Goal: Transaction & Acquisition: Purchase product/service

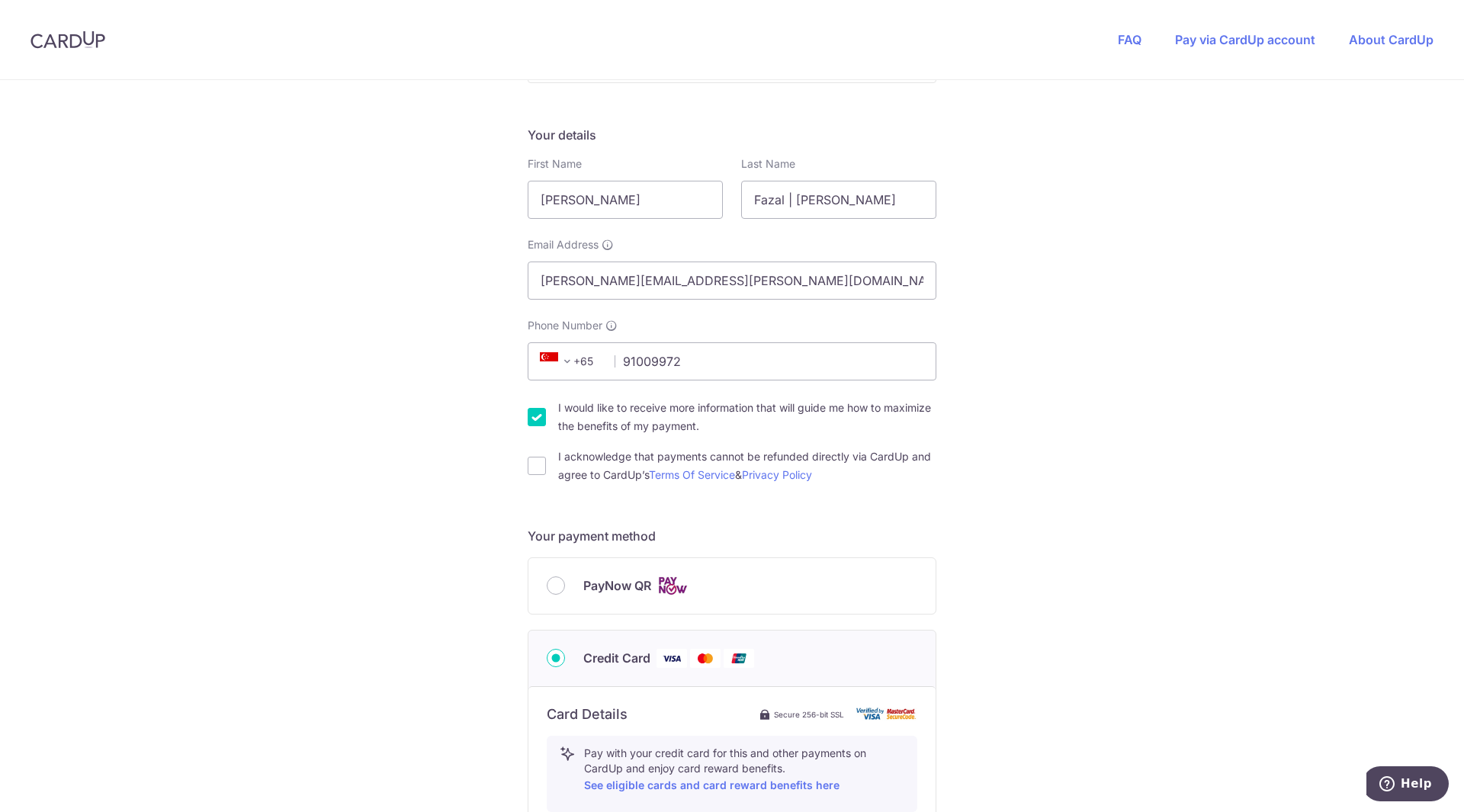
scroll to position [216, 0]
type input "91009972"
click at [531, 461] on input "I acknowledge that payments cannot be refunded directly via CardUp and agree to…" at bounding box center [537, 465] width 18 height 18
checkbox input "true"
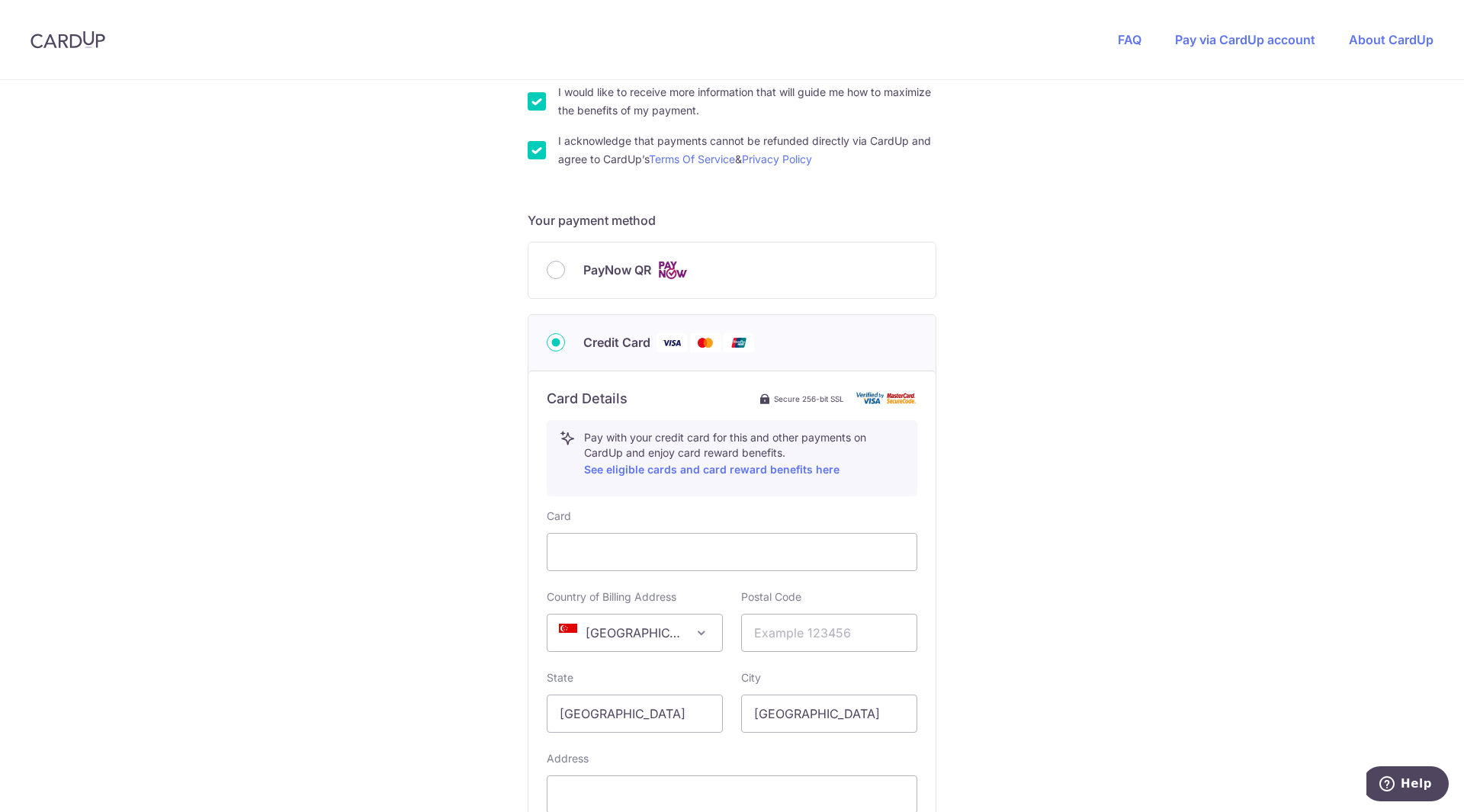
scroll to position [603, 0]
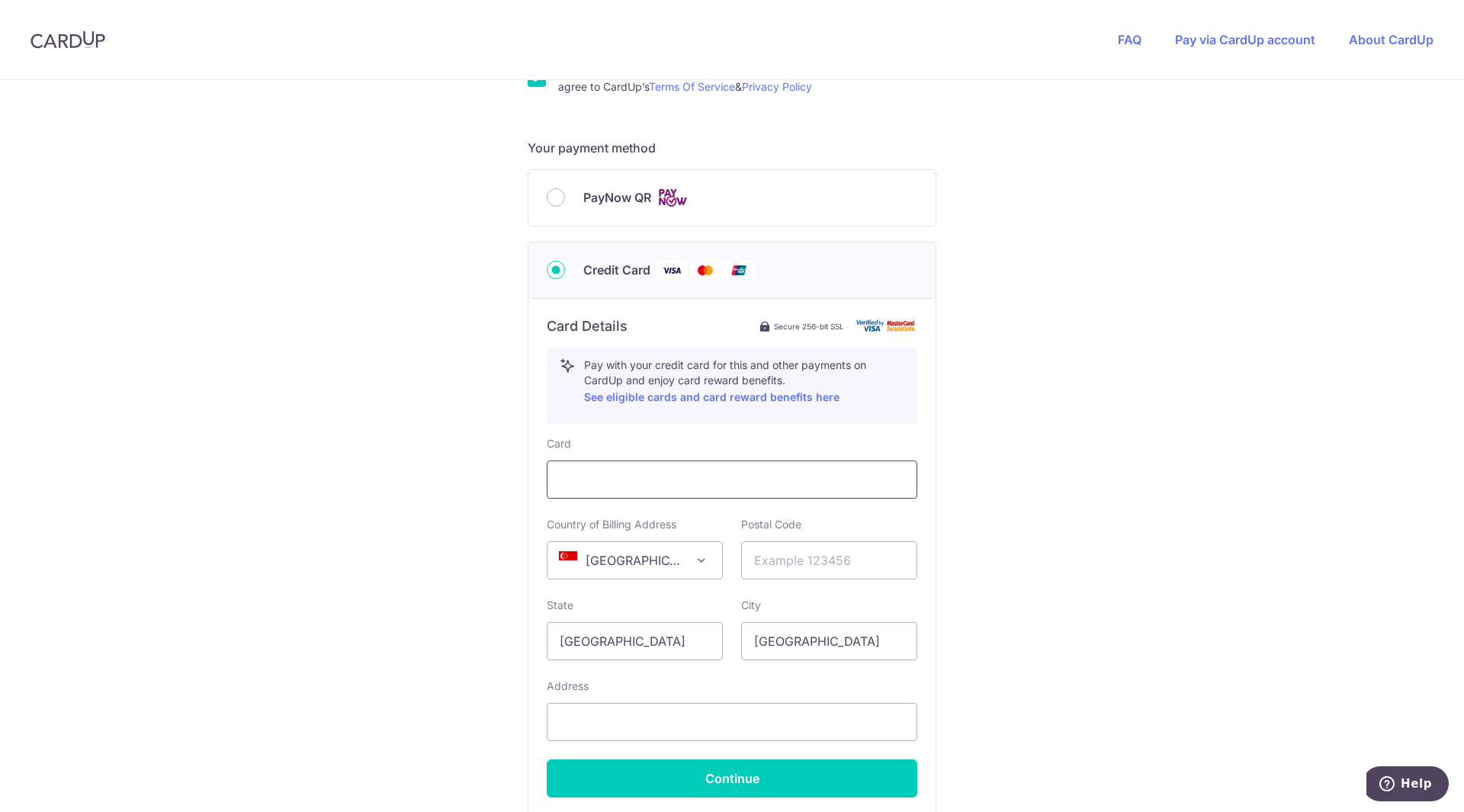
click at [679, 489] on div at bounding box center [732, 479] width 371 height 38
click at [806, 565] on input "text" at bounding box center [829, 560] width 176 height 38
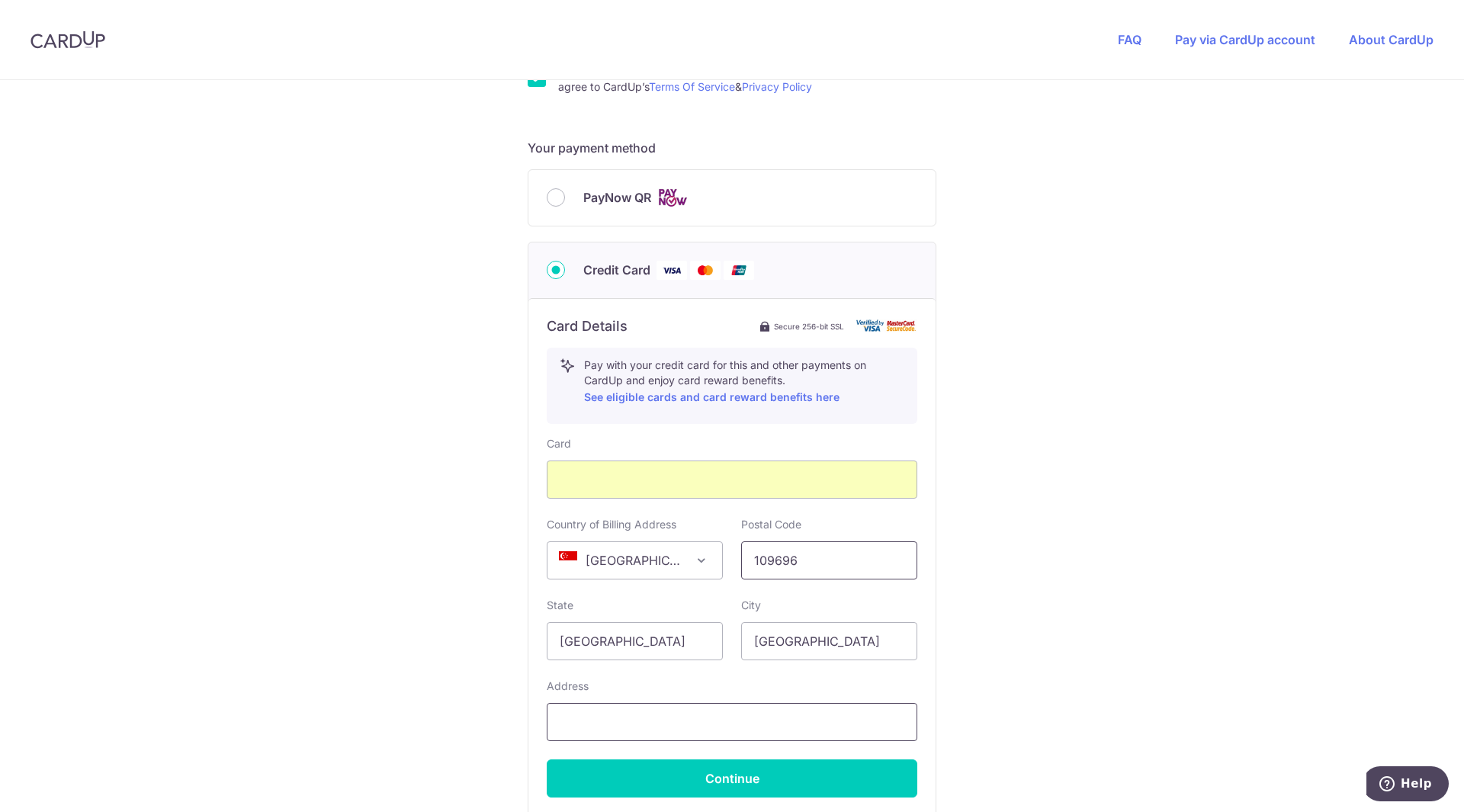
type input "109696"
click at [735, 724] on input "text" at bounding box center [732, 722] width 371 height 38
type input "204 Depot Road"
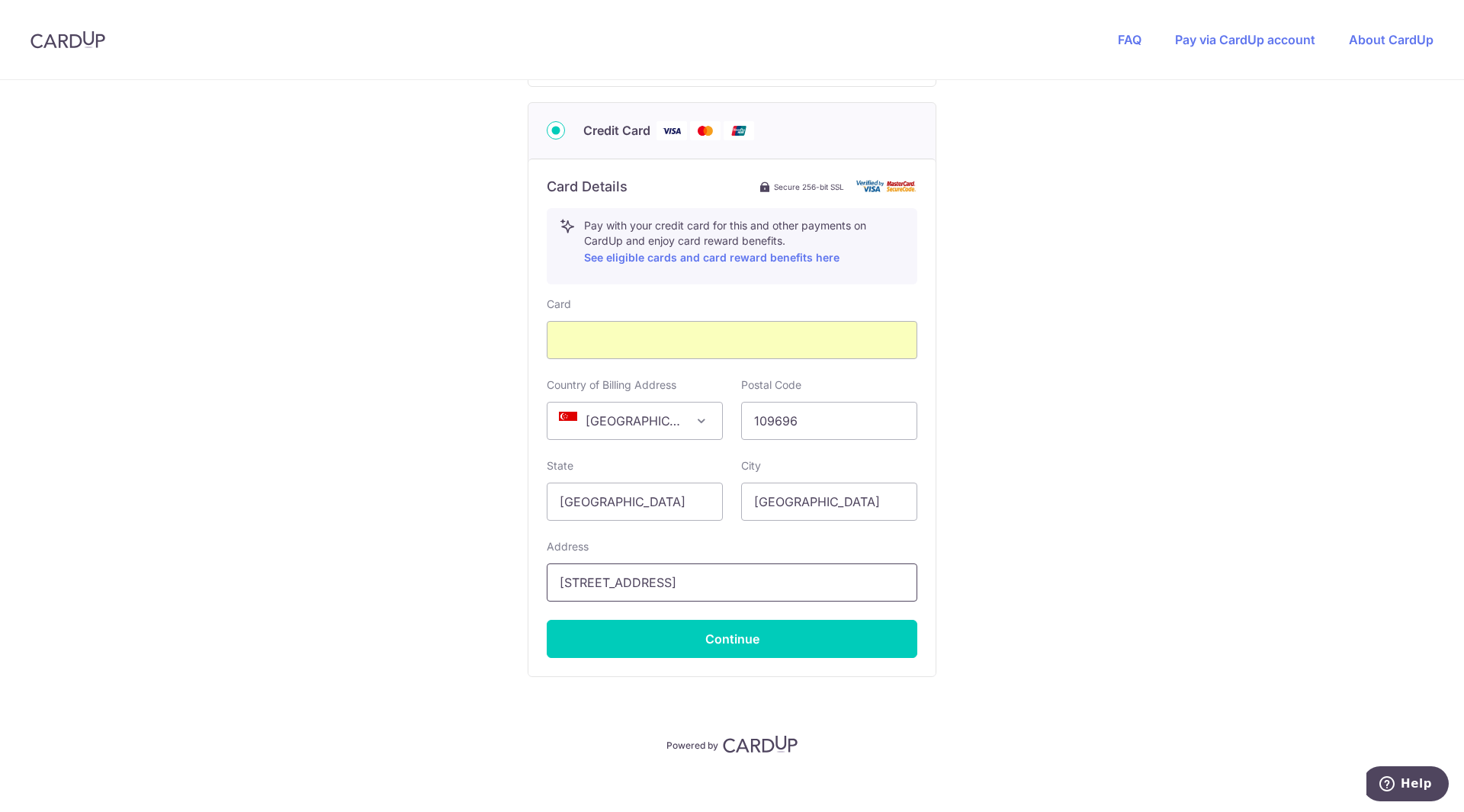
scroll to position [744, 0]
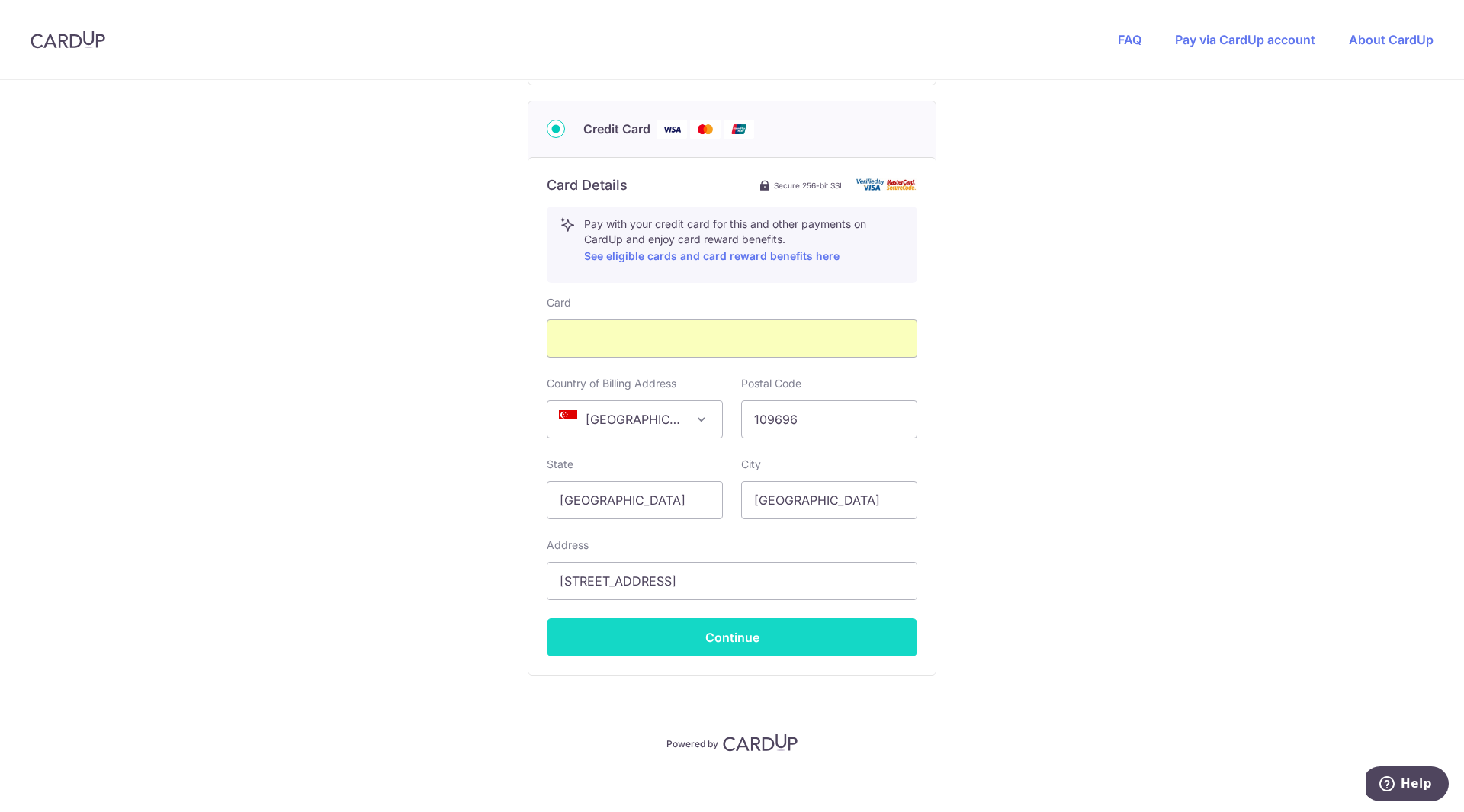
click at [728, 631] on button "Continue" at bounding box center [732, 637] width 371 height 38
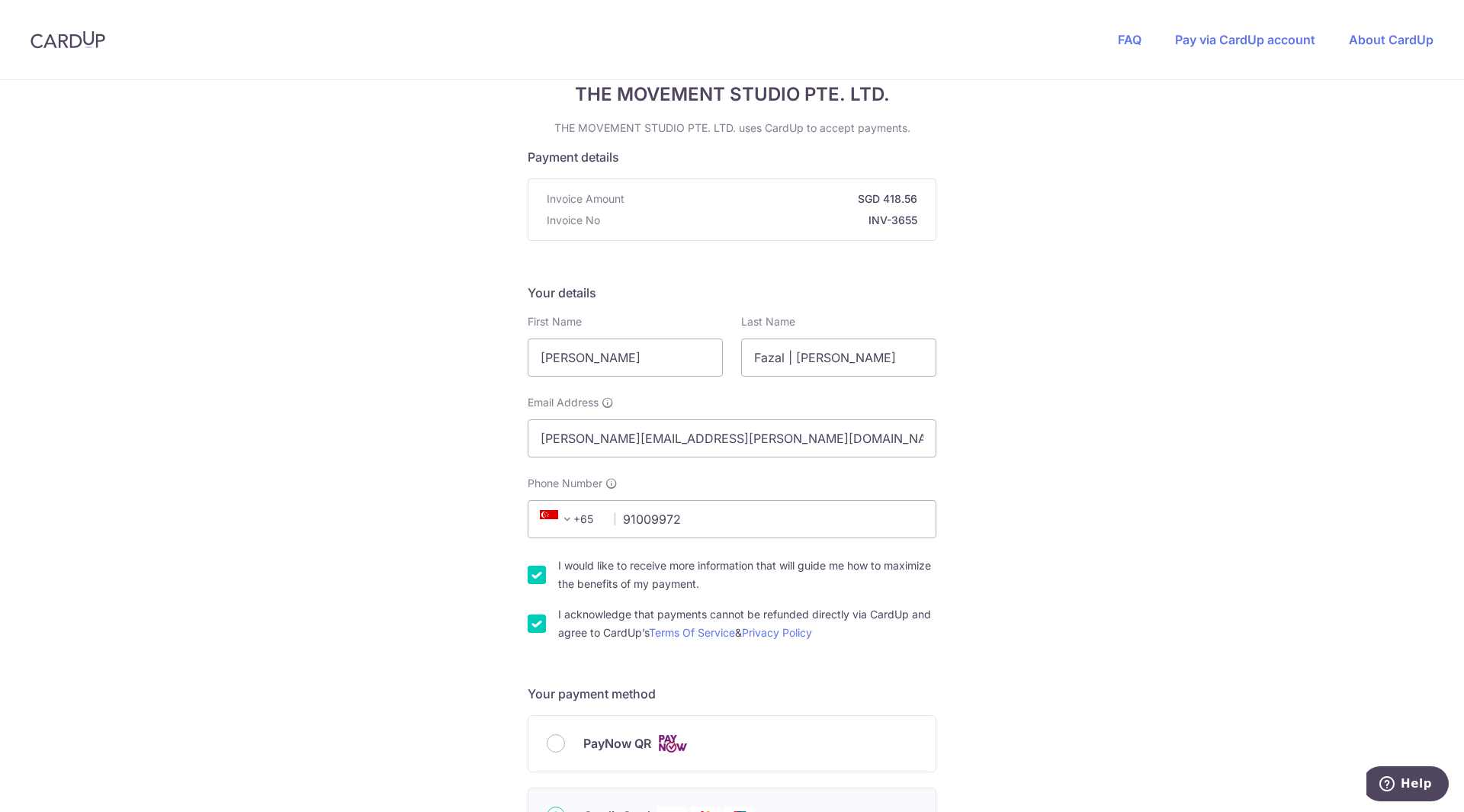
scroll to position [58, 0]
click at [1191, 45] on link "Pay via CardUp account" at bounding box center [1245, 39] width 140 height 15
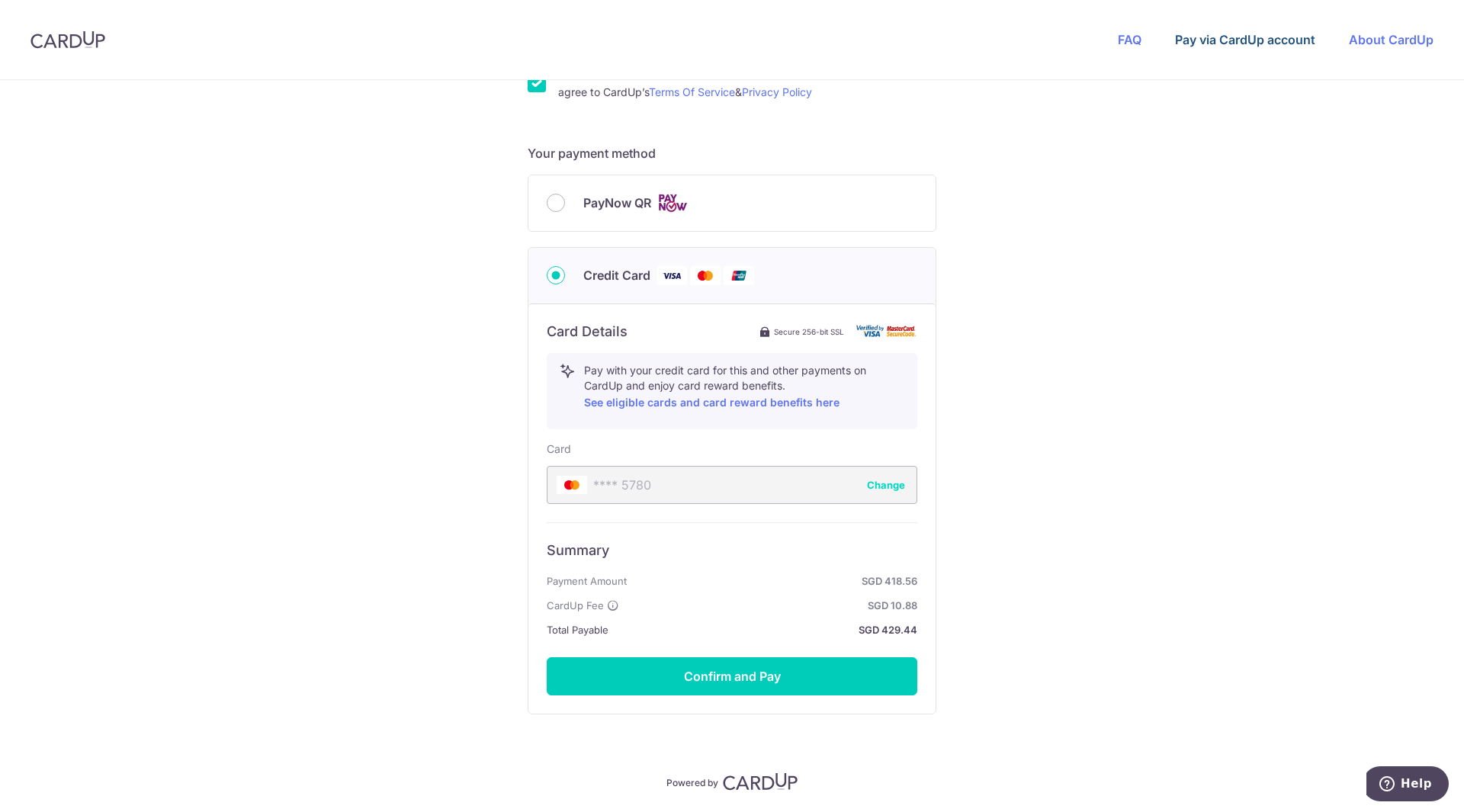
scroll to position [599, 0]
click at [856, 490] on div "**** 5780 Change" at bounding box center [732, 484] width 371 height 38
click at [874, 488] on button "Change" at bounding box center [886, 484] width 38 height 15
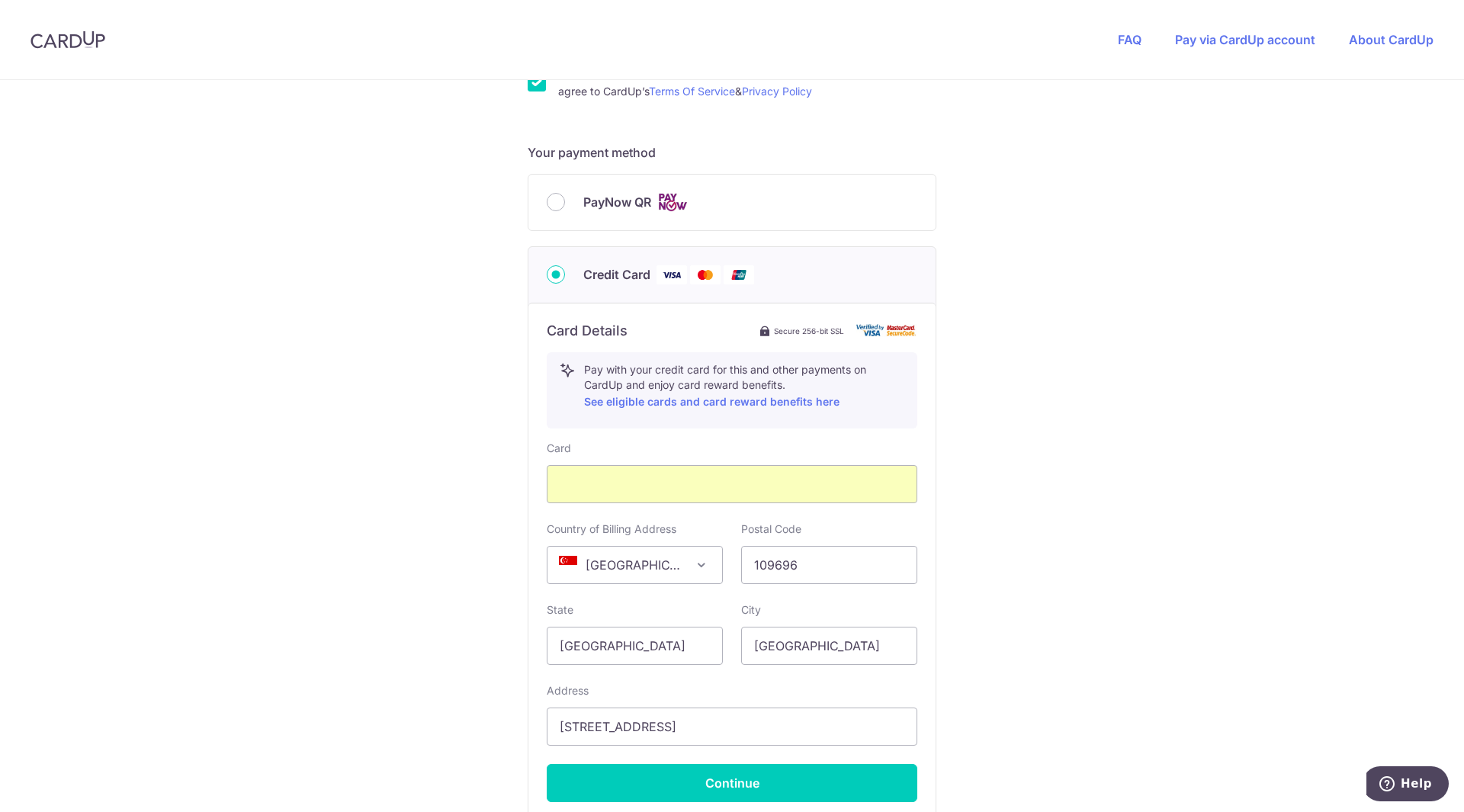
scroll to position [755, 0]
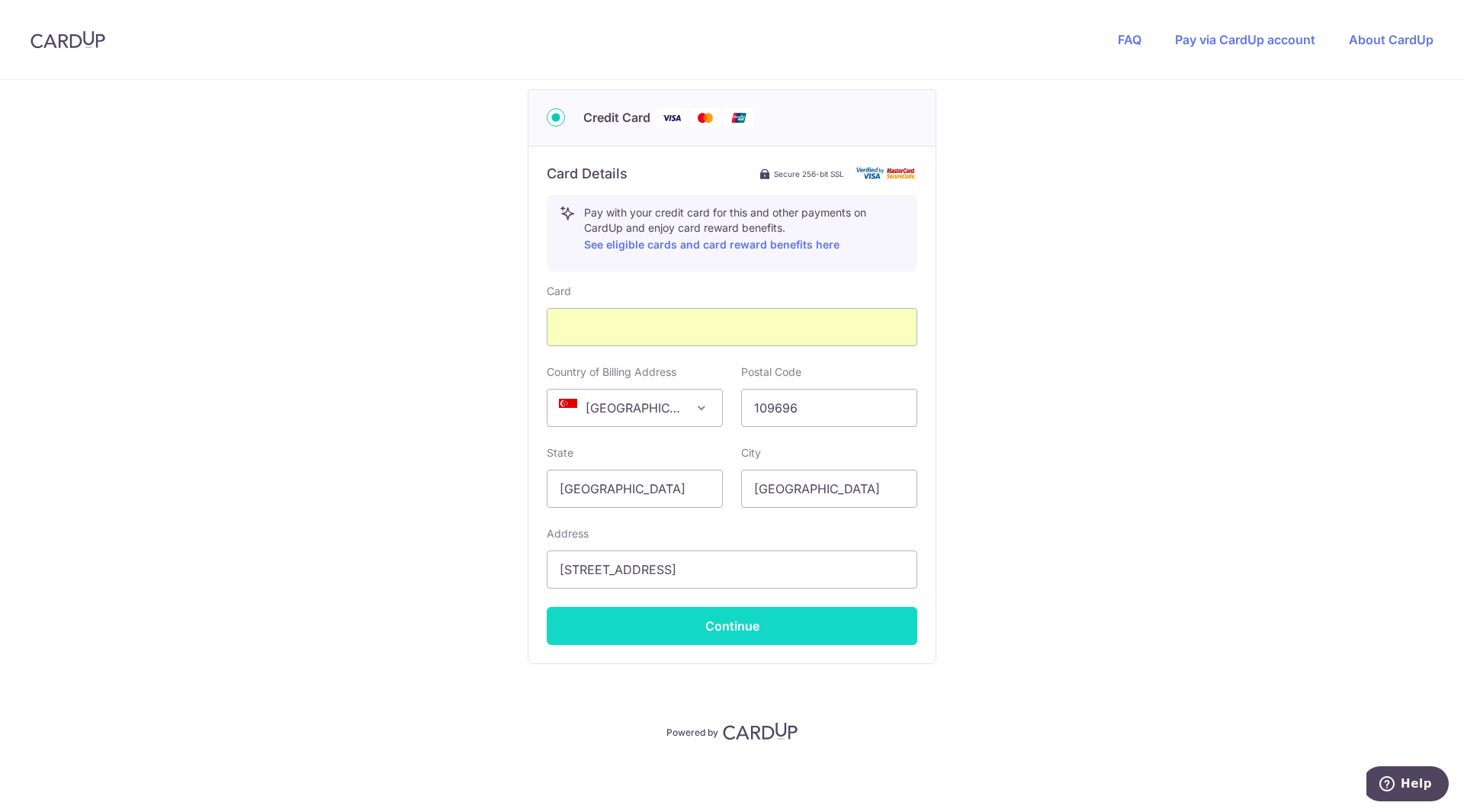
click at [795, 636] on button "Continue" at bounding box center [732, 626] width 371 height 38
type input "**** 5848"
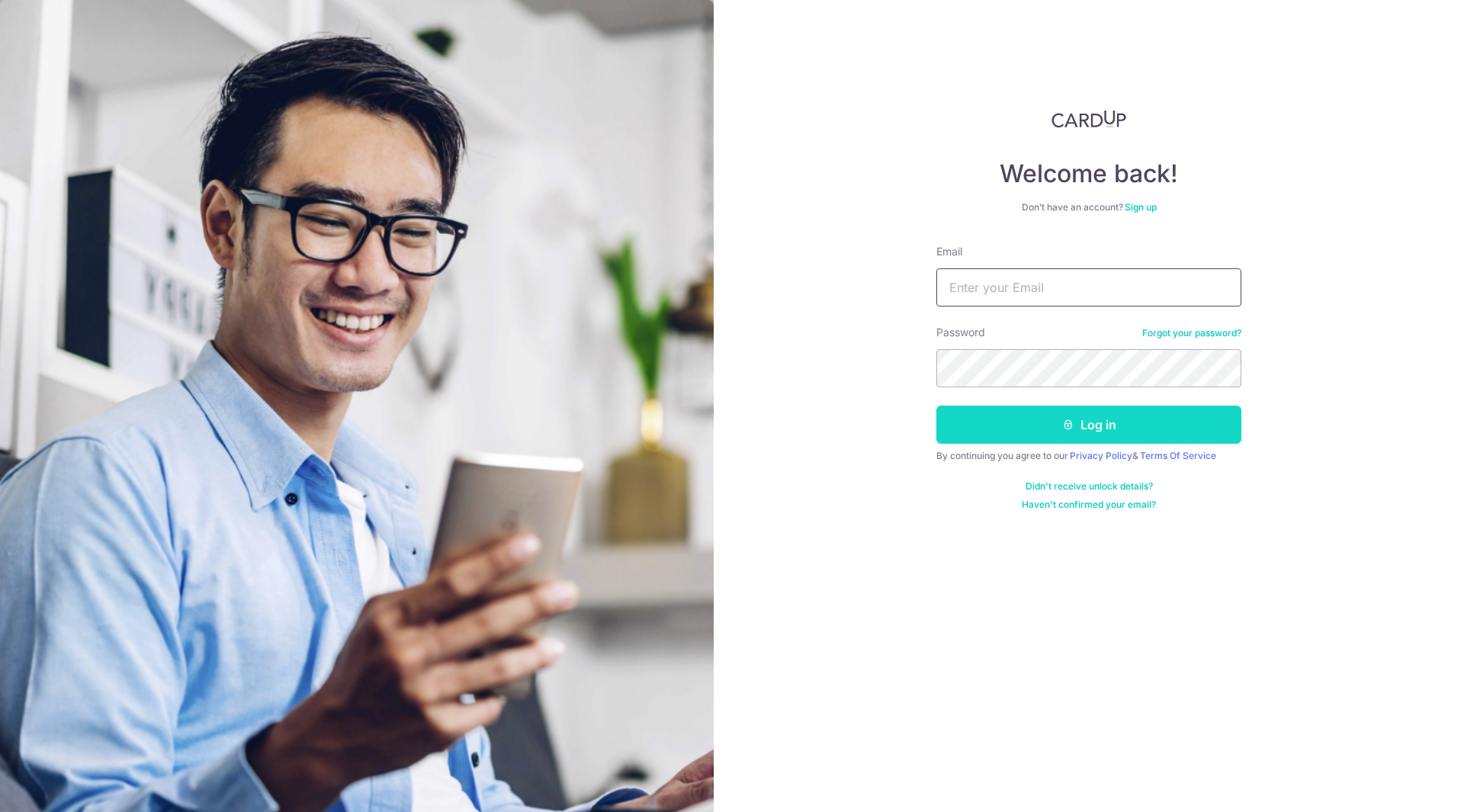
type input "[PERSON_NAME][EMAIL_ADDRESS][PERSON_NAME][DOMAIN_NAME]"
click at [1074, 427] on icon "submit" at bounding box center [1067, 424] width 12 height 12
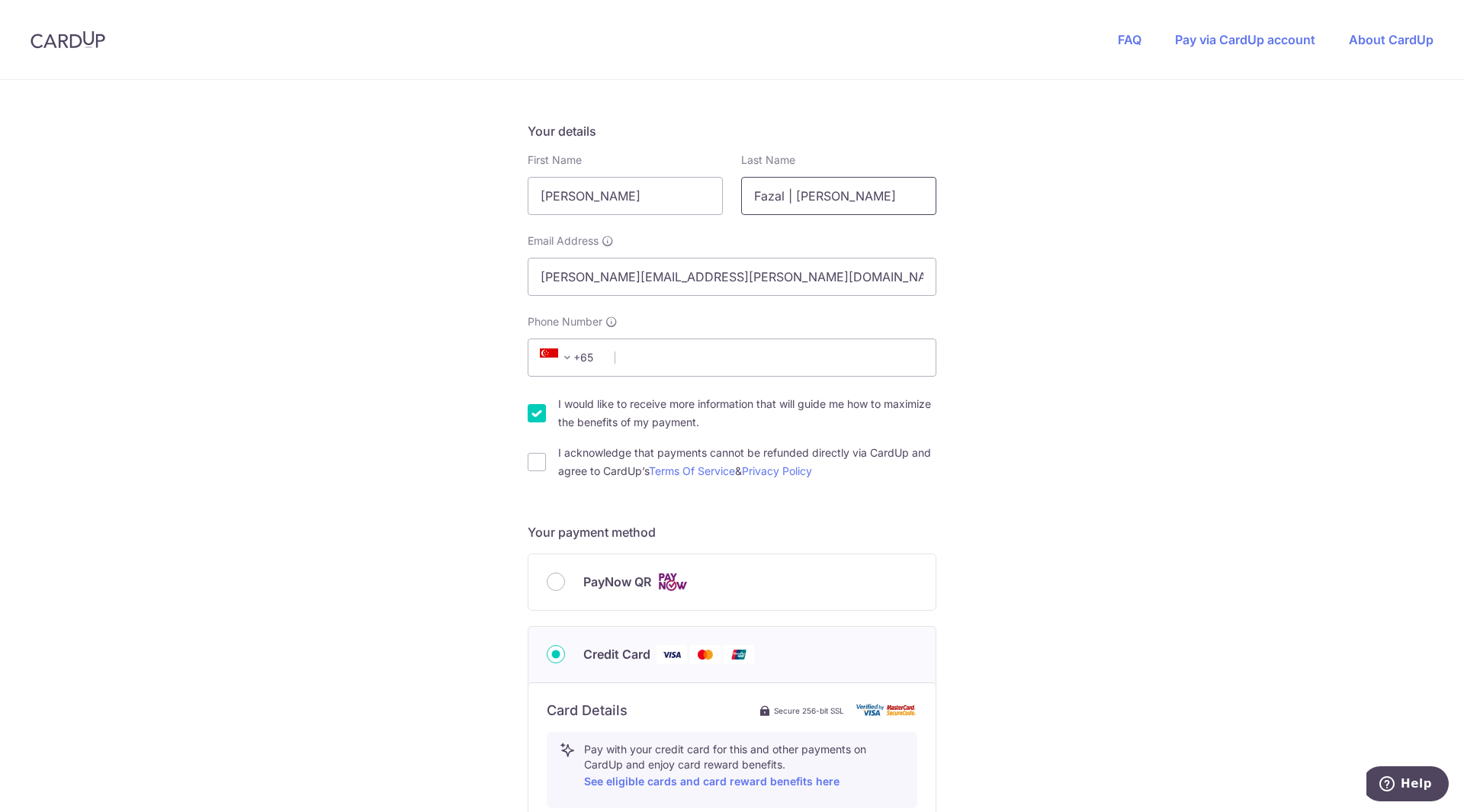
scroll to position [221, 0]
click at [789, 355] on input "Phone Number" at bounding box center [732, 356] width 408 height 38
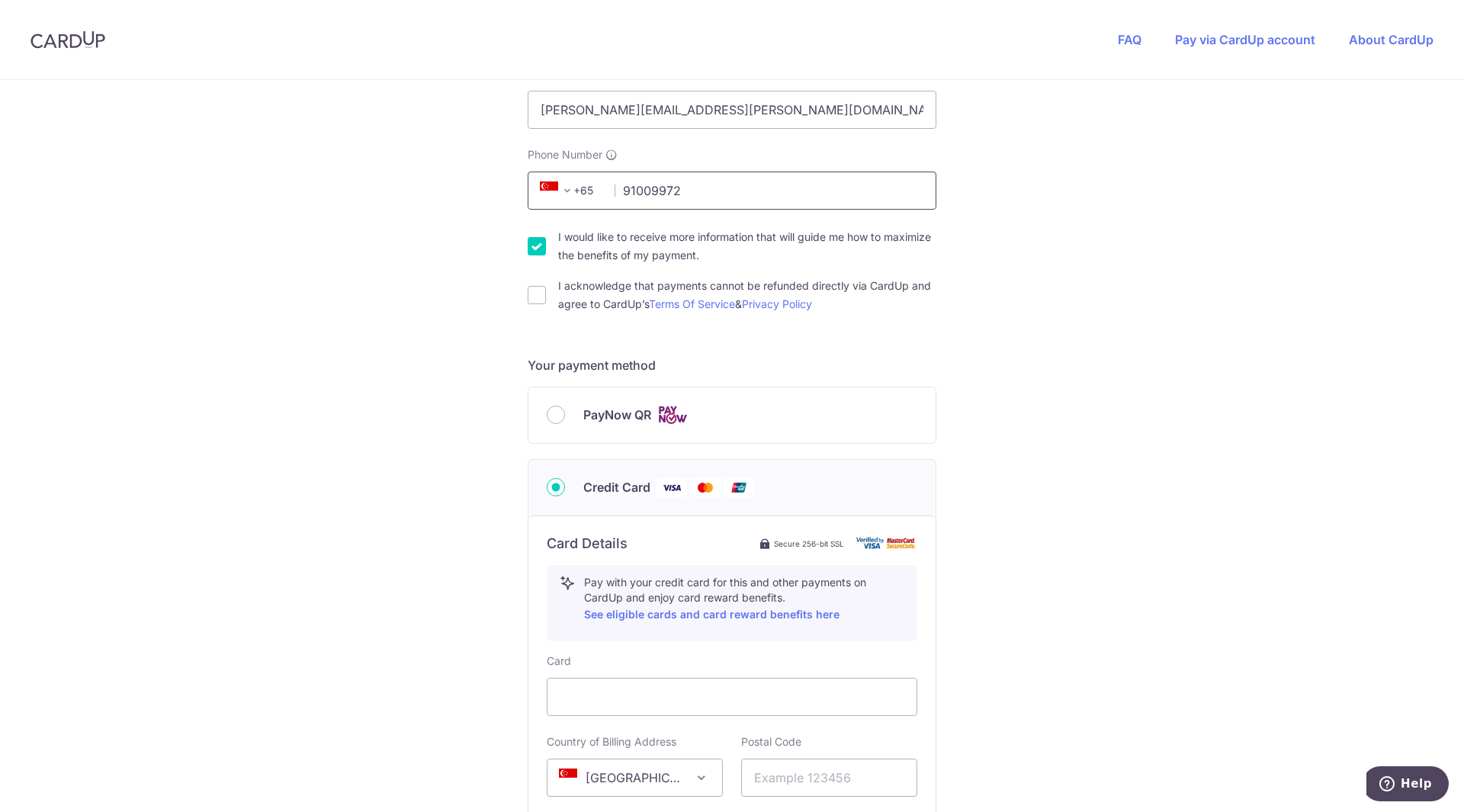
scroll to position [412, 0]
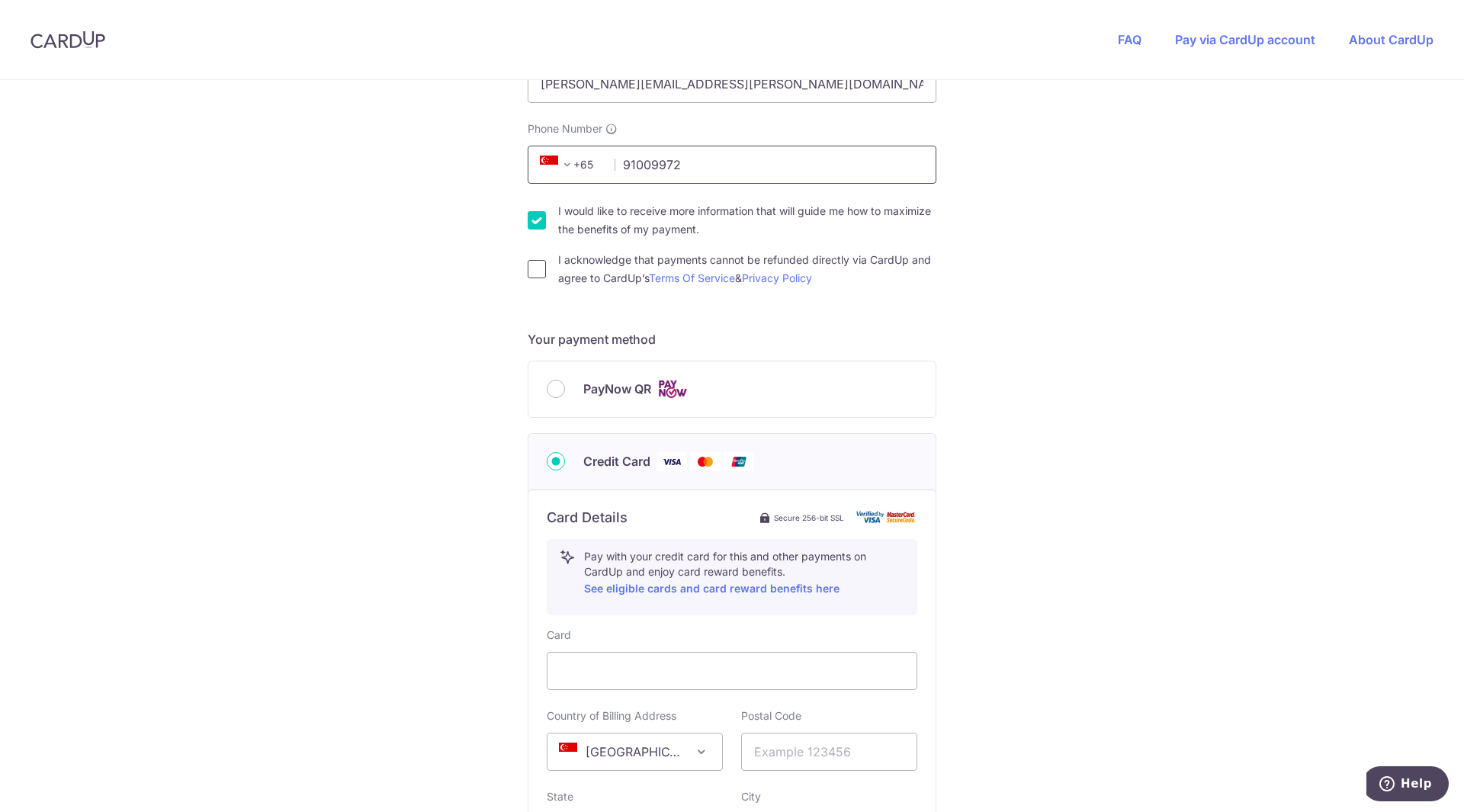
type input "91009972"
click at [534, 274] on input "I acknowledge that payments cannot be refunded directly via CardUp and agree to…" at bounding box center [537, 269] width 18 height 18
checkbox input "true"
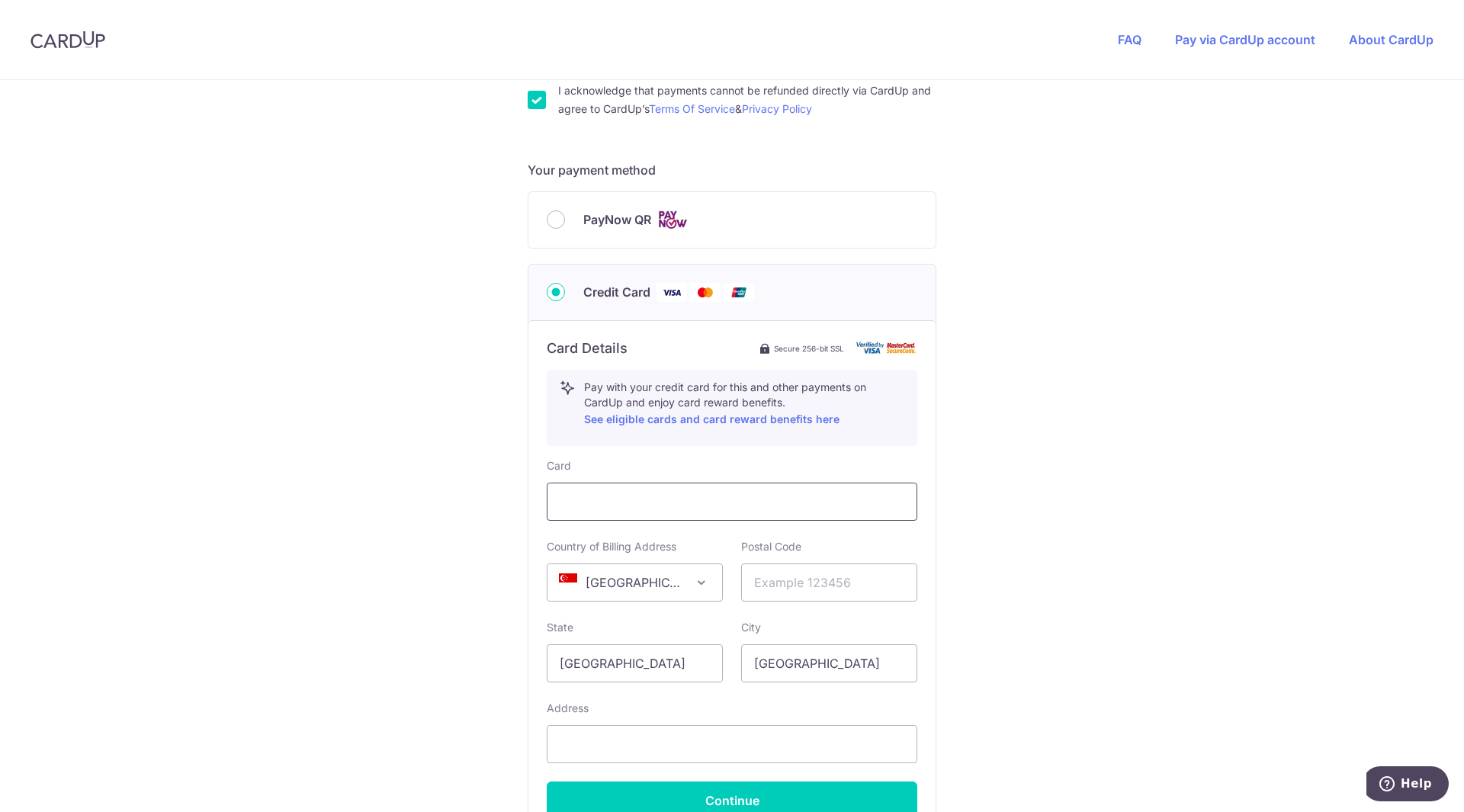
scroll to position [581, 0]
click at [877, 572] on input "text" at bounding box center [829, 581] width 176 height 38
type input "109696"
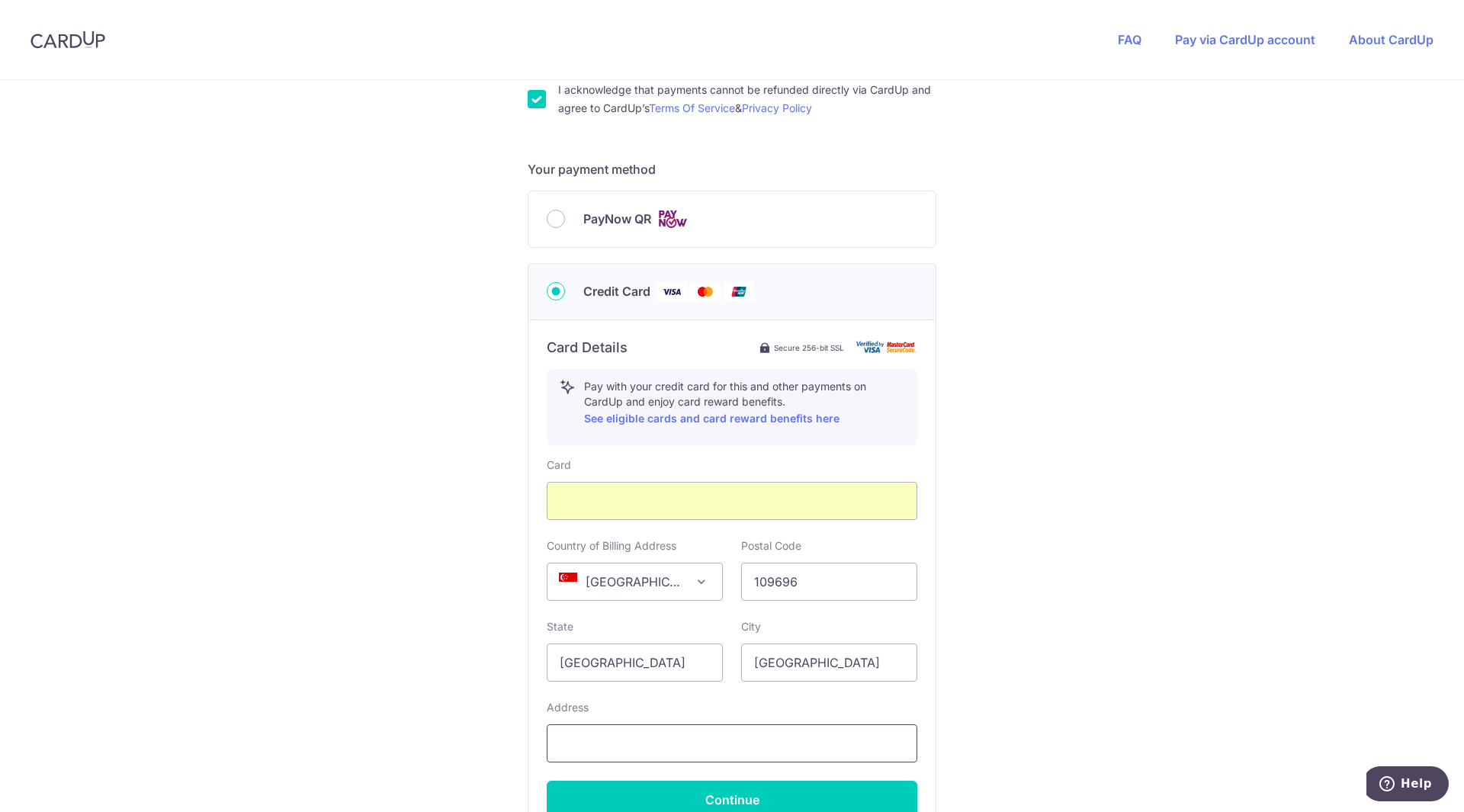
type input "204 Depot Road"
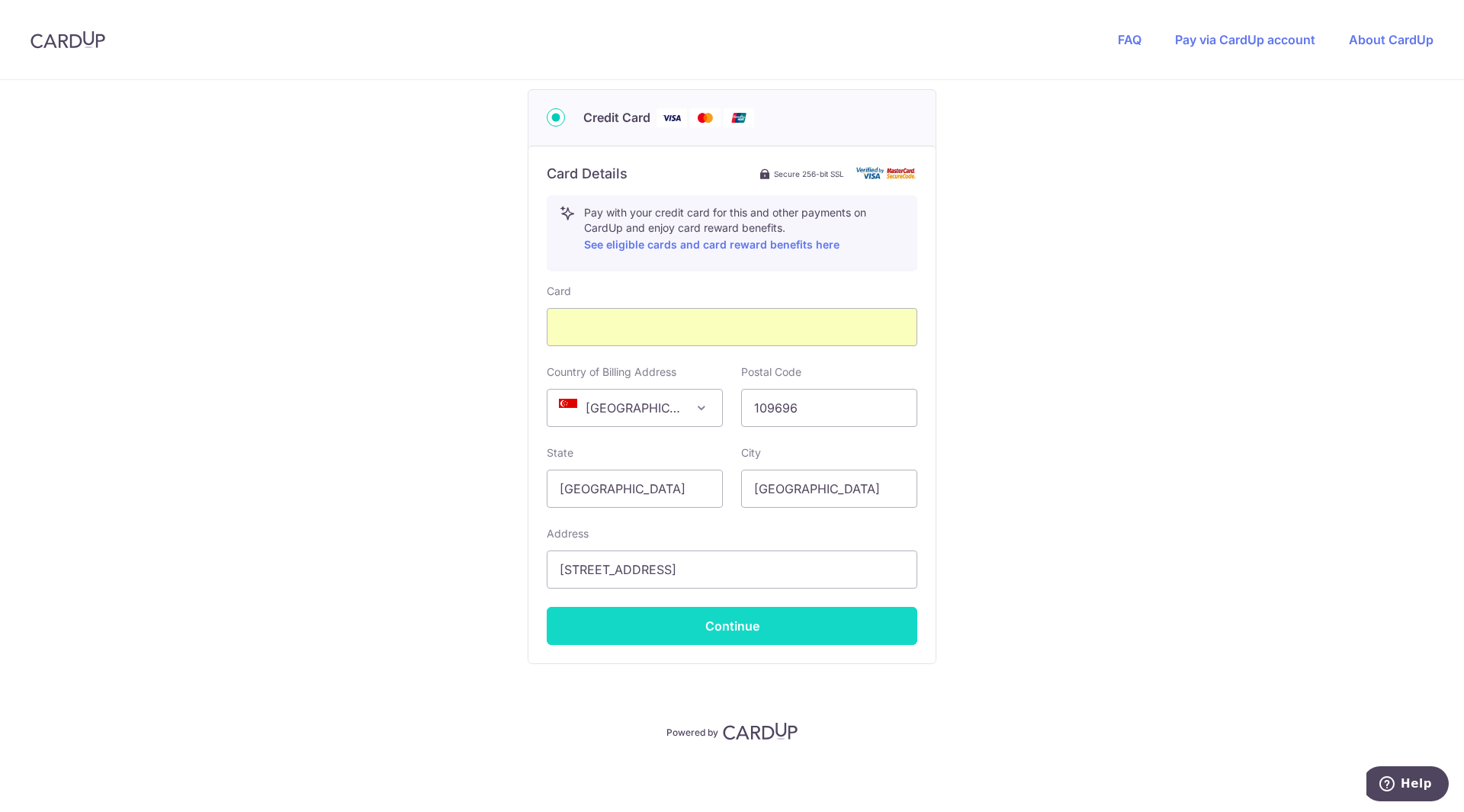
click at [823, 642] on button "Continue" at bounding box center [732, 626] width 371 height 38
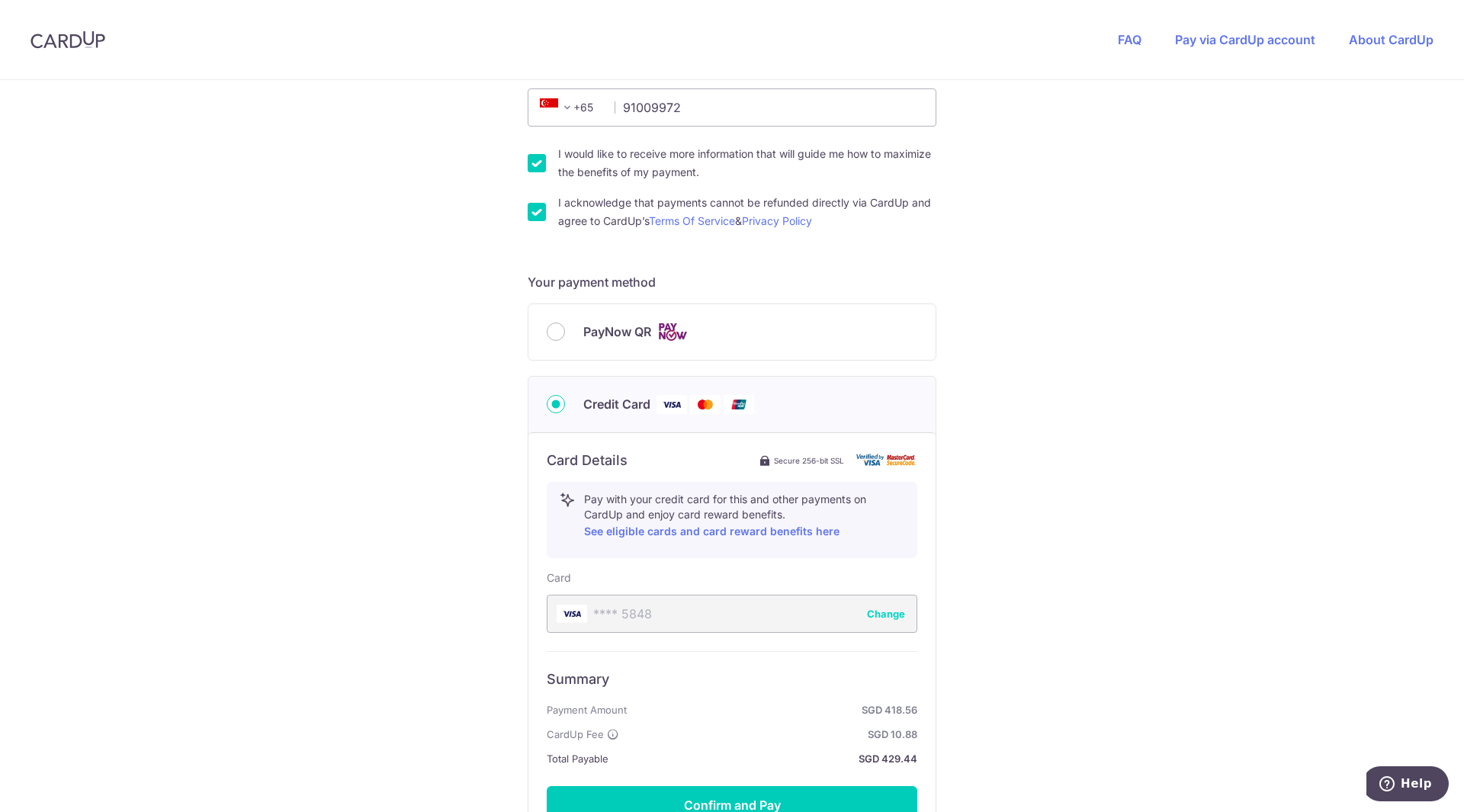
click at [882, 604] on div "**** 5848 Change" at bounding box center [732, 613] width 371 height 38
click at [880, 609] on button "Change" at bounding box center [886, 613] width 38 height 15
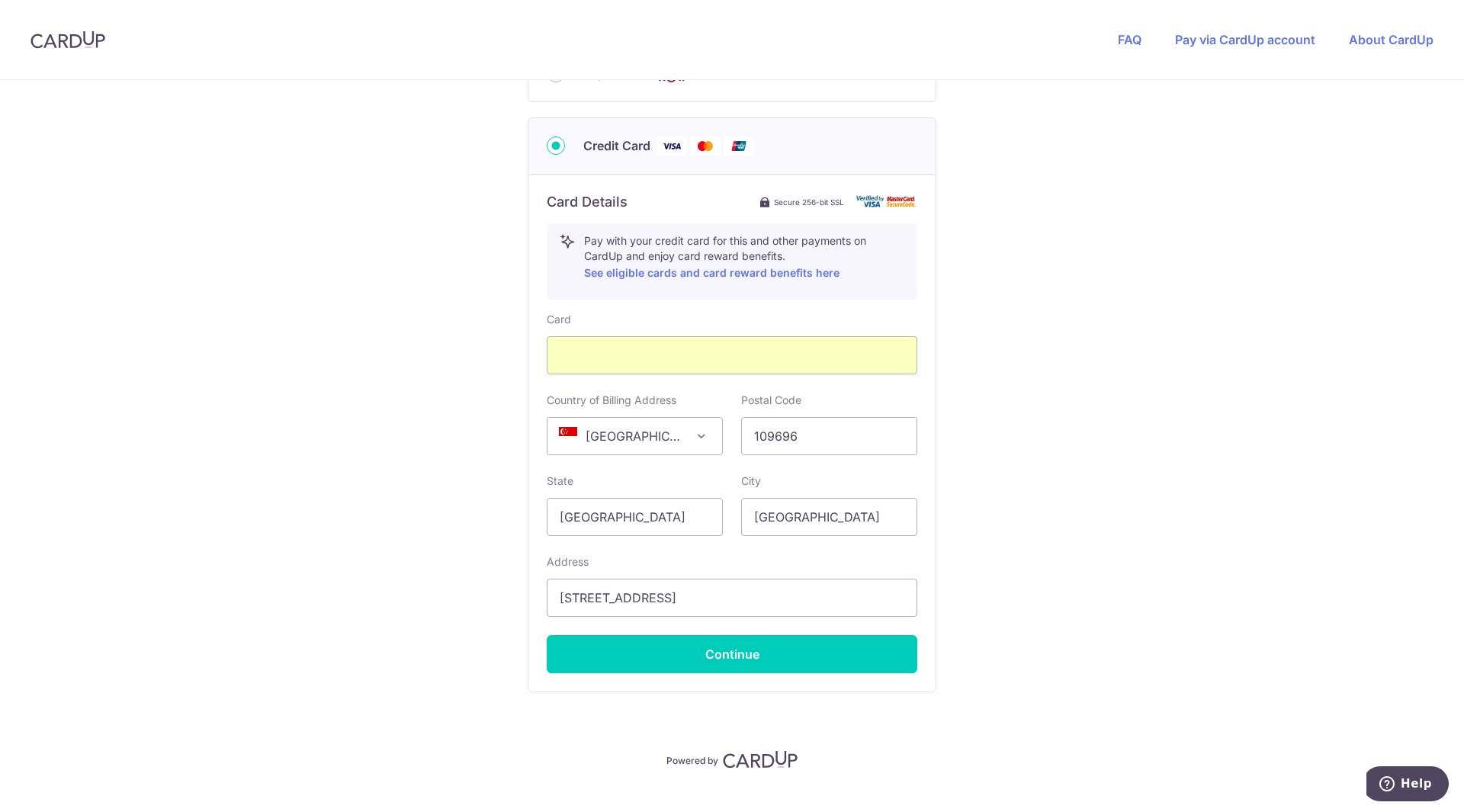
scroll to position [728, 0]
click at [793, 657] on button "Continue" at bounding box center [732, 653] width 371 height 38
type input "**** 5780"
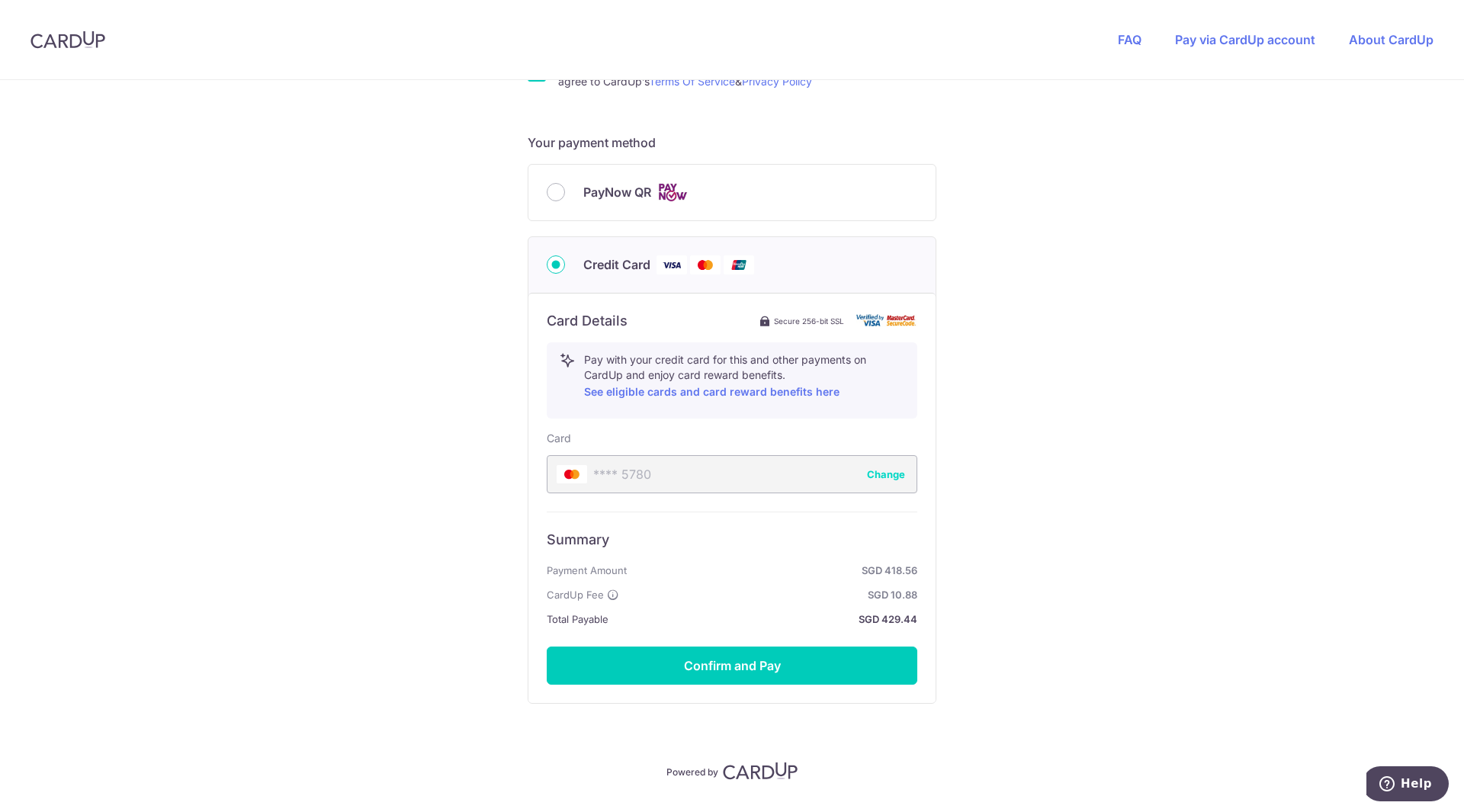
scroll to position [615, 0]
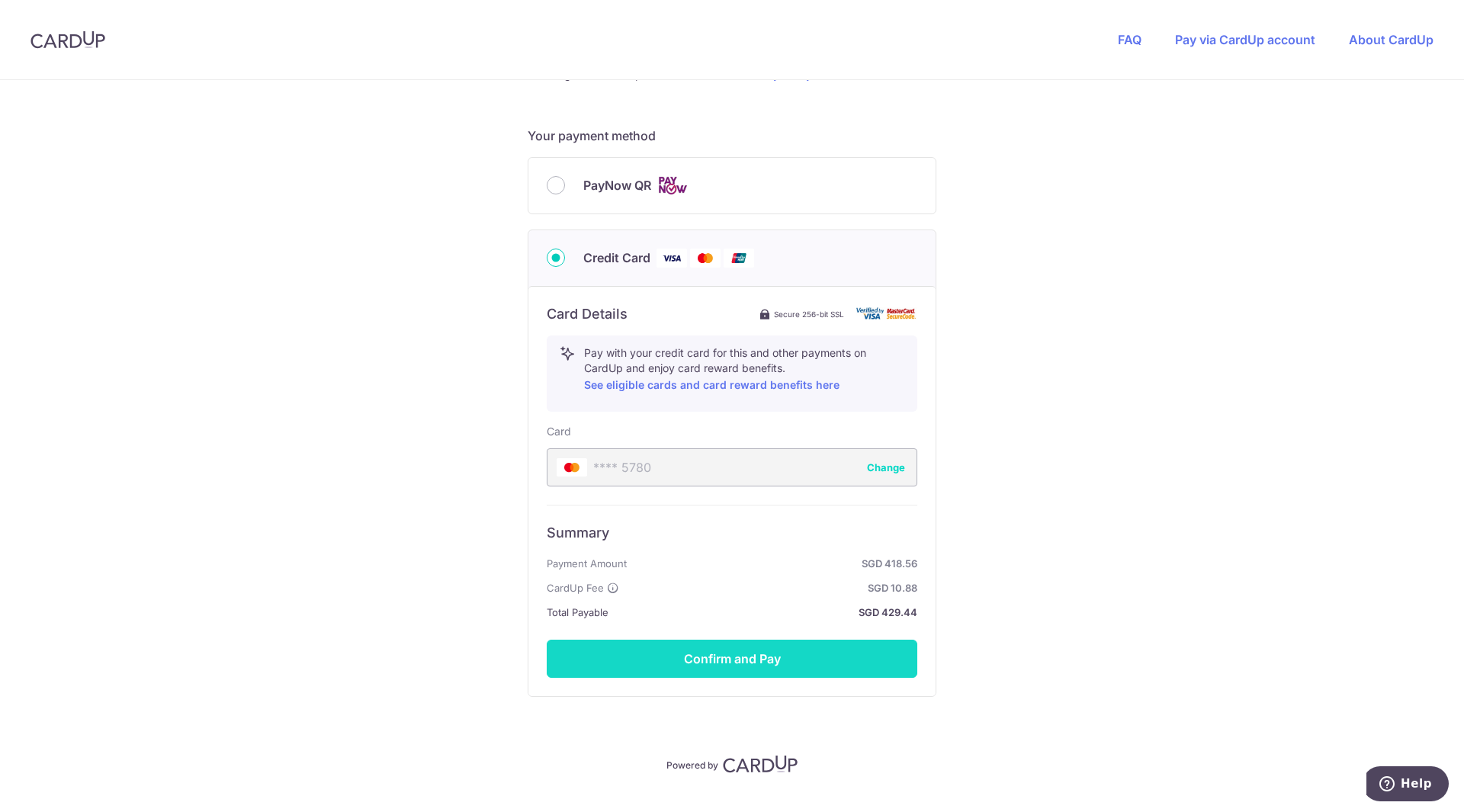
click at [759, 675] on button "Confirm and Pay" at bounding box center [732, 659] width 371 height 38
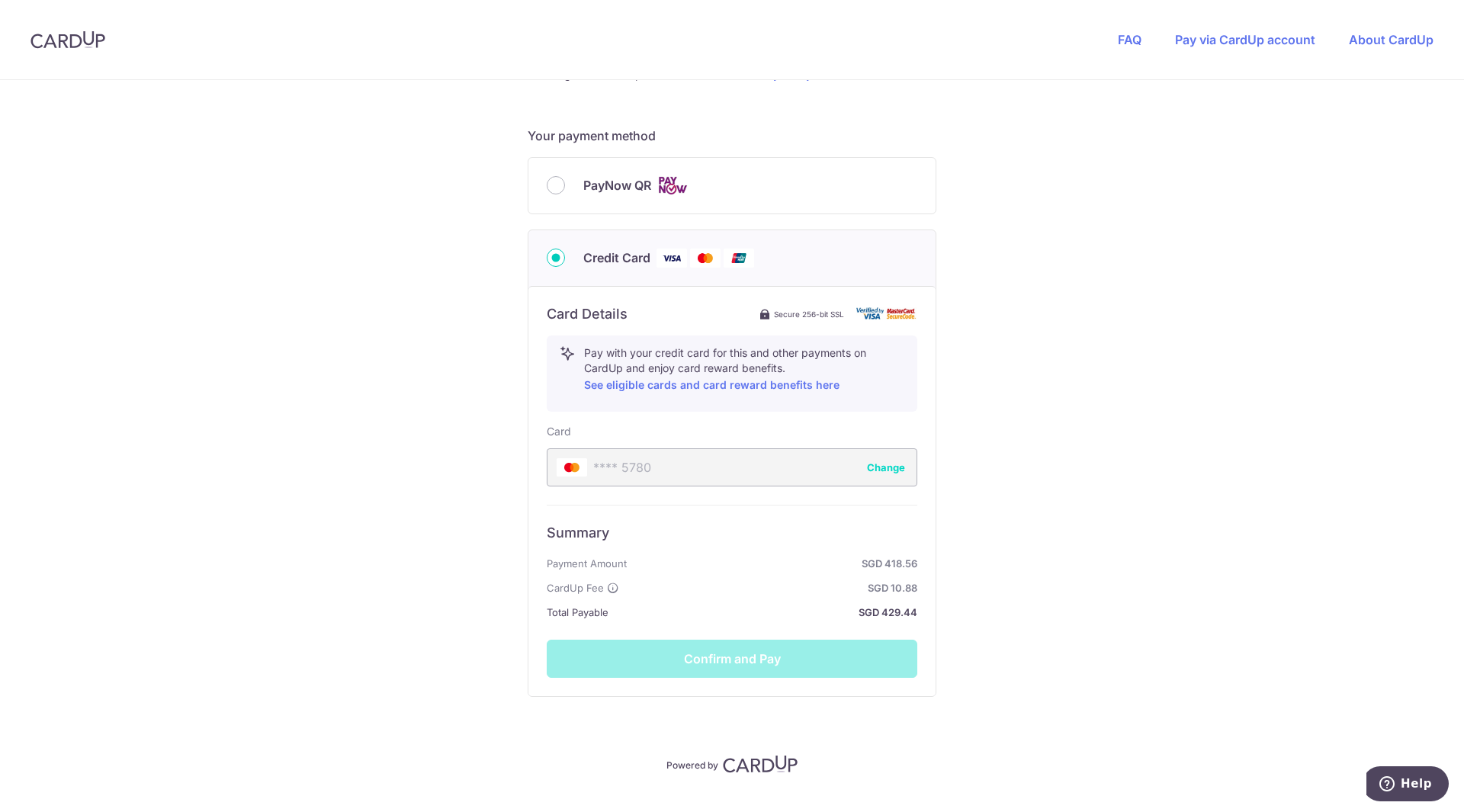
scroll to position [648, 0]
